Goal: Task Accomplishment & Management: Manage account settings

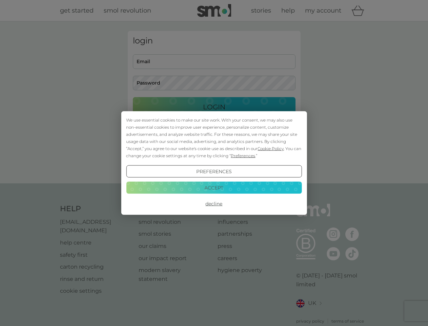
click at [271, 148] on span "Cookie Policy" at bounding box center [271, 148] width 26 height 5
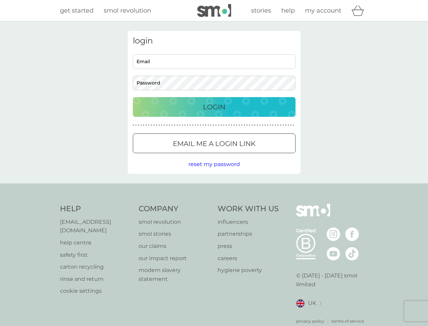
click at [243, 155] on div "login Email Password Login ● ● ● ● ● ● ● ● ● ● ● ● ● ● ● ● ● ● ● ● ● ● ● ● ● ● …" at bounding box center [214, 102] width 173 height 143
click at [214, 171] on div "login Email Password Login ● ● ● ● ● ● ● ● ● ● ● ● ● ● ● ● ● ● ● ● ● ● ● ● ● ● …" at bounding box center [214, 102] width 173 height 143
click at [214, 204] on div "Help [EMAIL_ADDRESS][DOMAIN_NAME] help centre safety first carton recycling rin…" at bounding box center [214, 264] width 309 height 120
click at [214, 187] on div "Help [EMAIL_ADDRESS][DOMAIN_NAME] help centre safety first carton recycling rin…" at bounding box center [214, 263] width 428 height 161
